Goal: Find specific page/section: Find specific page/section

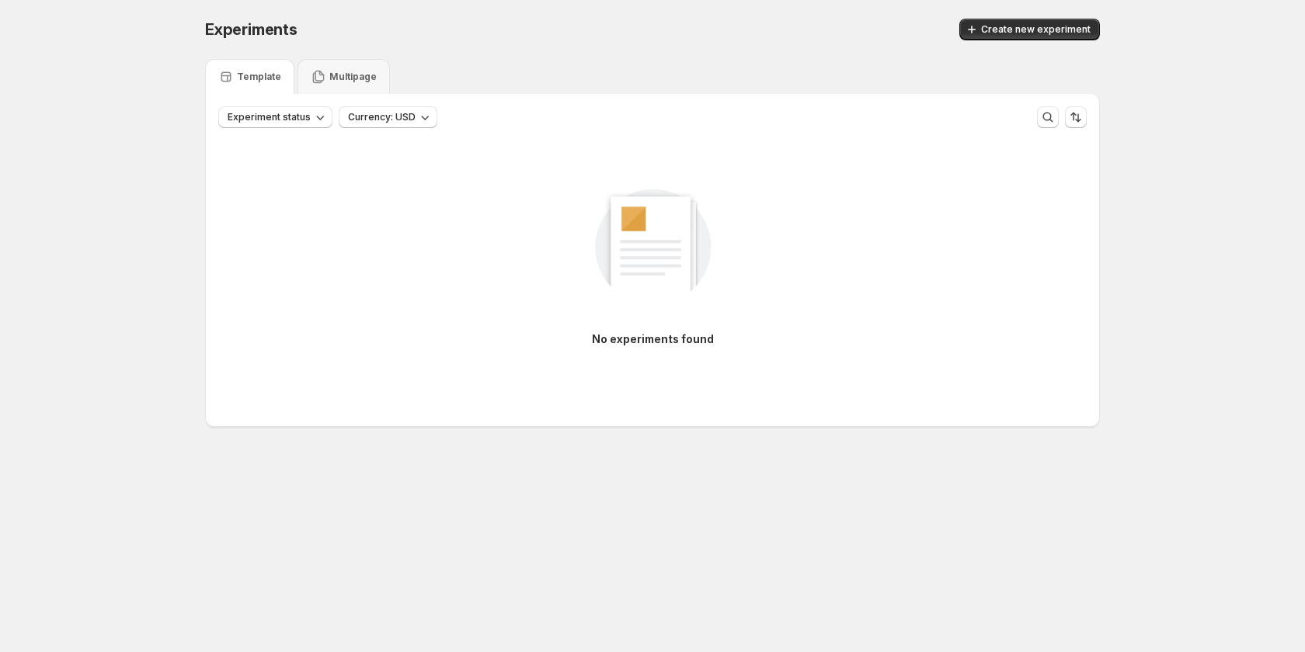
click at [254, 74] on p "Template" at bounding box center [259, 77] width 44 height 12
click at [346, 74] on p "Multipage" at bounding box center [352, 77] width 47 height 12
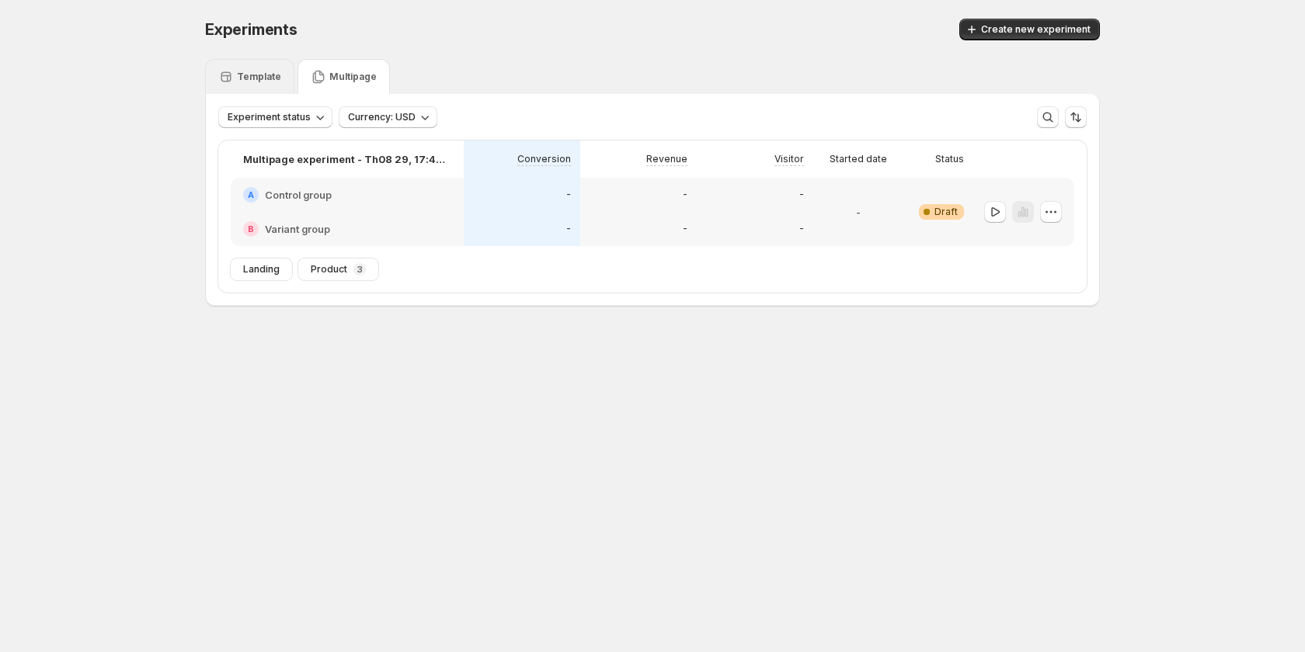
click at [240, 69] on div "Template" at bounding box center [249, 77] width 63 height 16
